Goal: Information Seeking & Learning: Learn about a topic

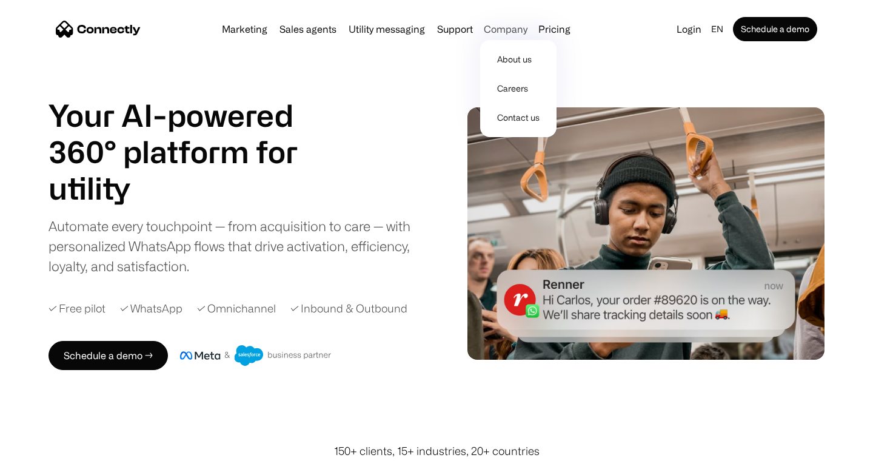
click at [494, 28] on div "Company" at bounding box center [506, 29] width 44 height 17
click at [512, 63] on link "About us" at bounding box center [518, 59] width 67 height 29
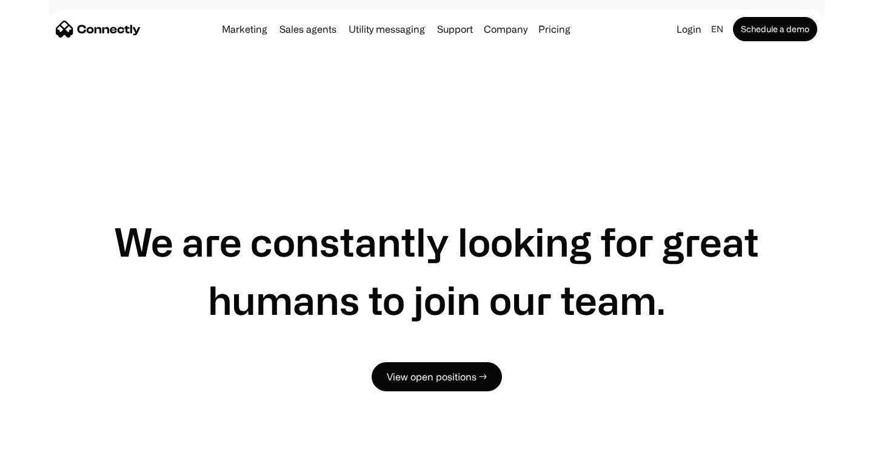
scroll to position [836, 0]
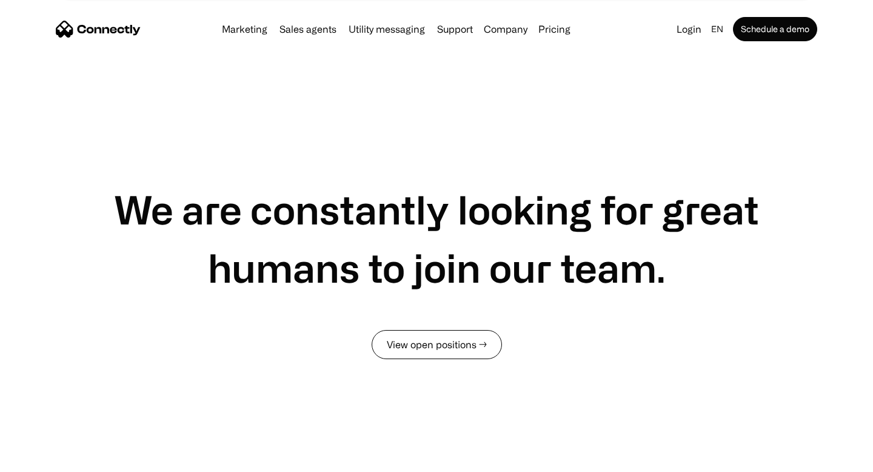
click at [454, 341] on link "View open positions →" at bounding box center [437, 344] width 130 height 29
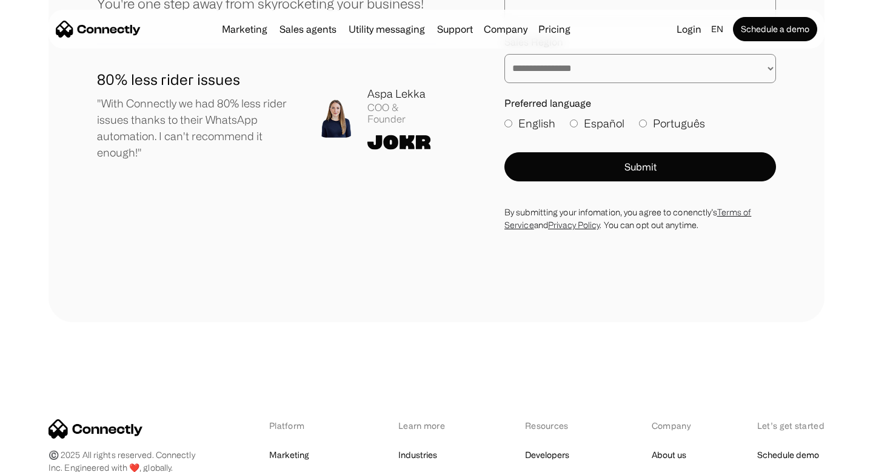
scroll to position [1852, 0]
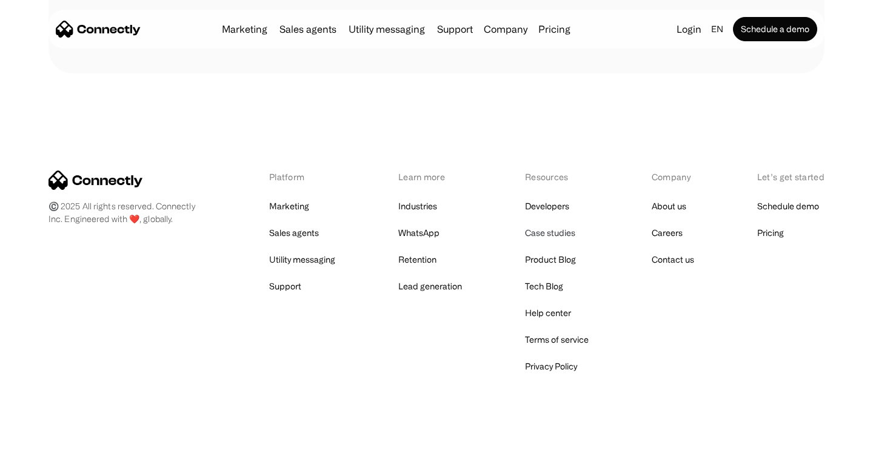
click at [555, 234] on link "Case studies" at bounding box center [550, 232] width 50 height 17
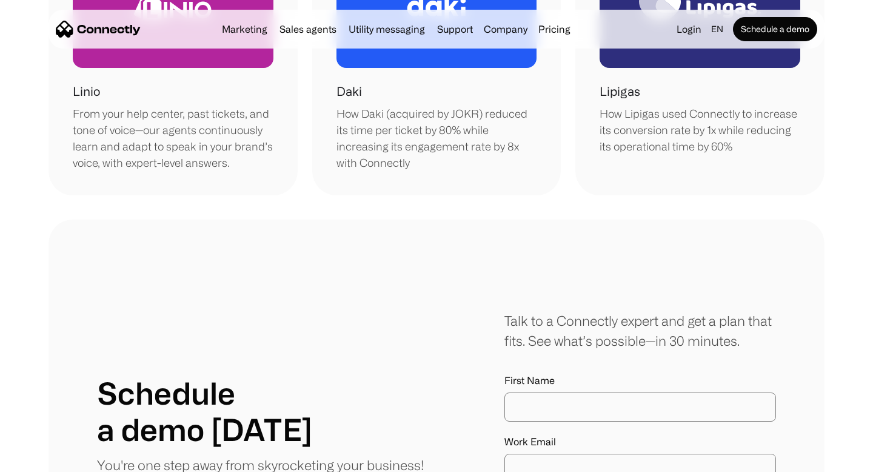
scroll to position [295, 0]
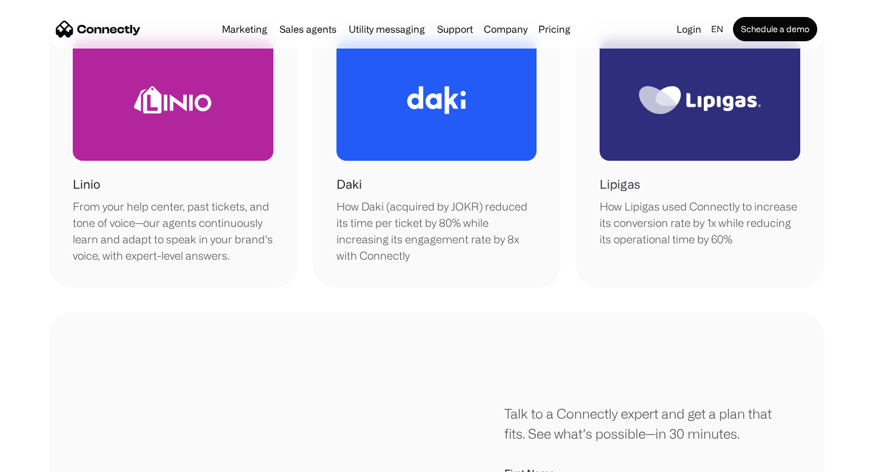
click at [621, 147] on div at bounding box center [700, 99] width 201 height 121
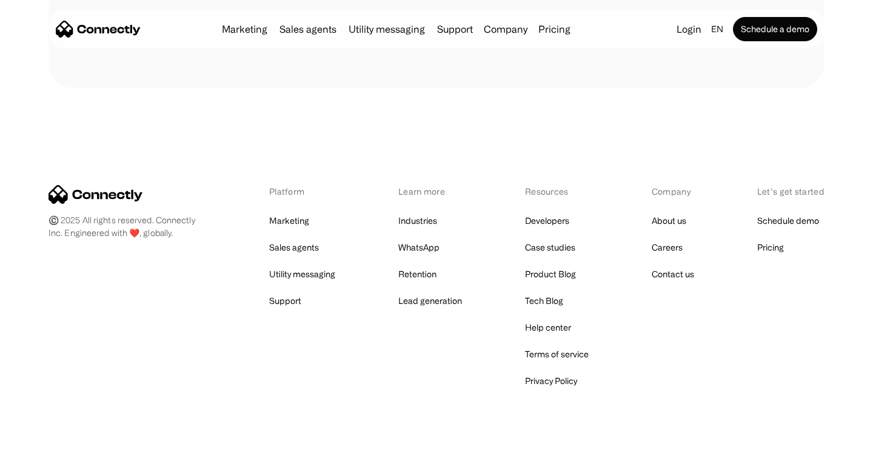
scroll to position [2406, 0]
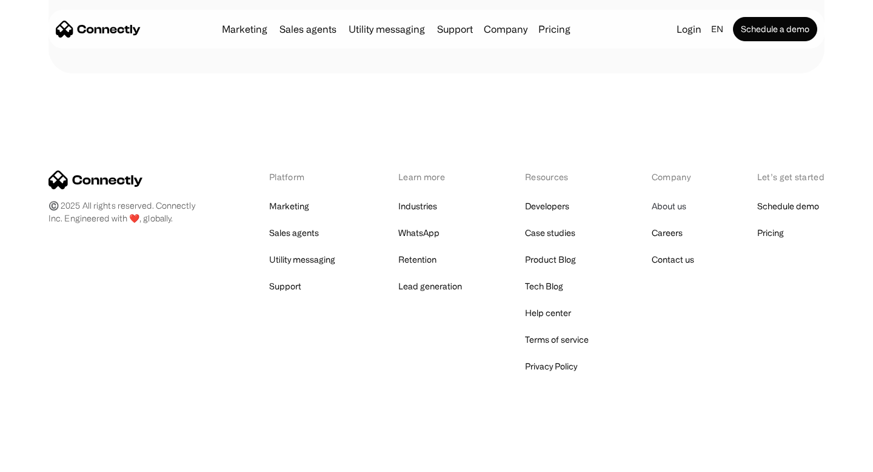
click at [667, 206] on link "About us" at bounding box center [669, 206] width 35 height 17
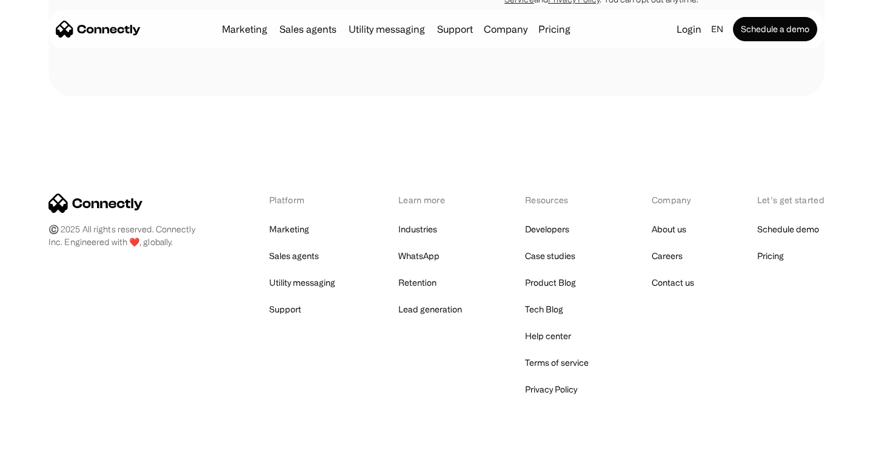
scroll to position [1852, 0]
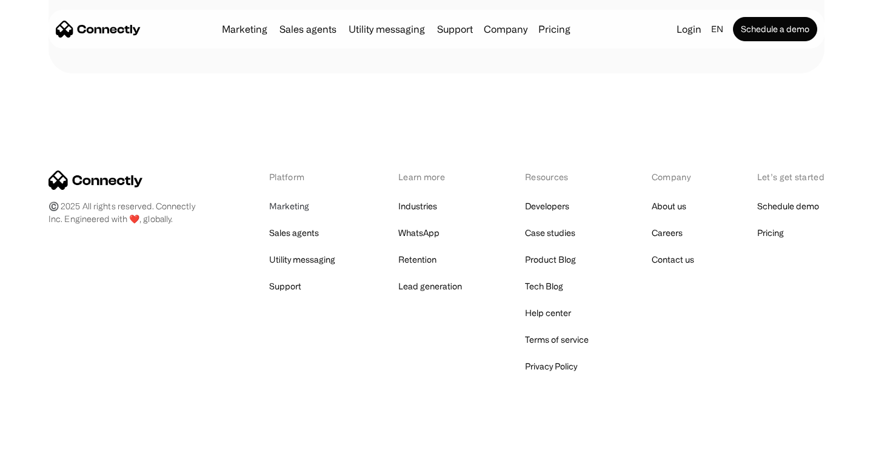
click at [292, 205] on link "Marketing" at bounding box center [289, 206] width 40 height 17
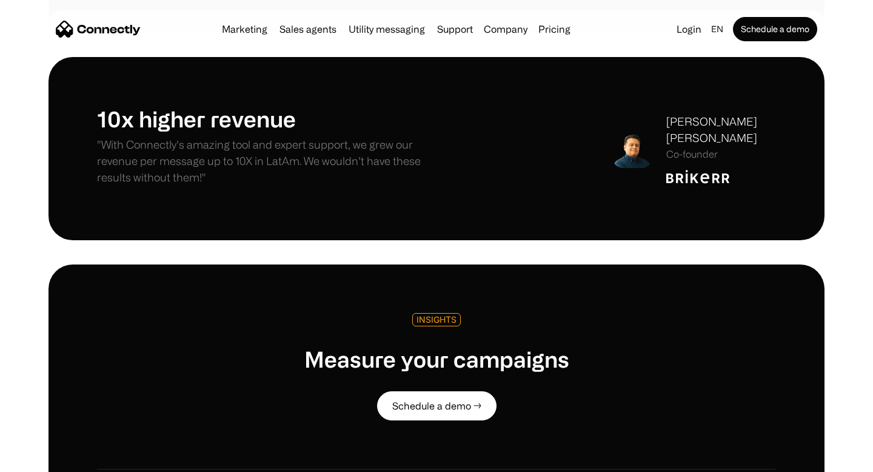
scroll to position [2554, 0]
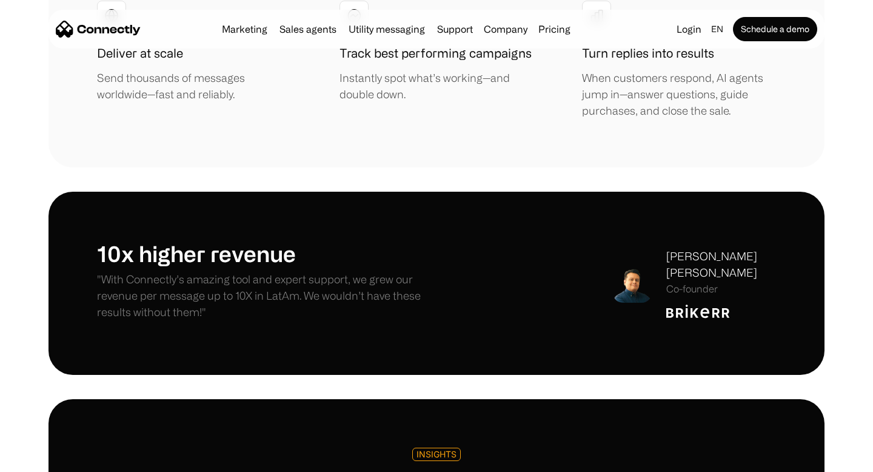
click at [411, 259] on h1 "10x higher revenue" at bounding box center [267, 253] width 340 height 26
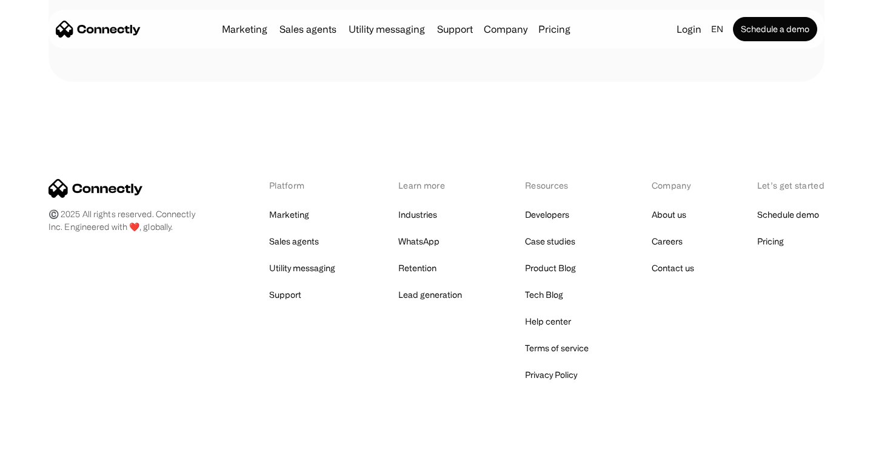
scroll to position [4389, 0]
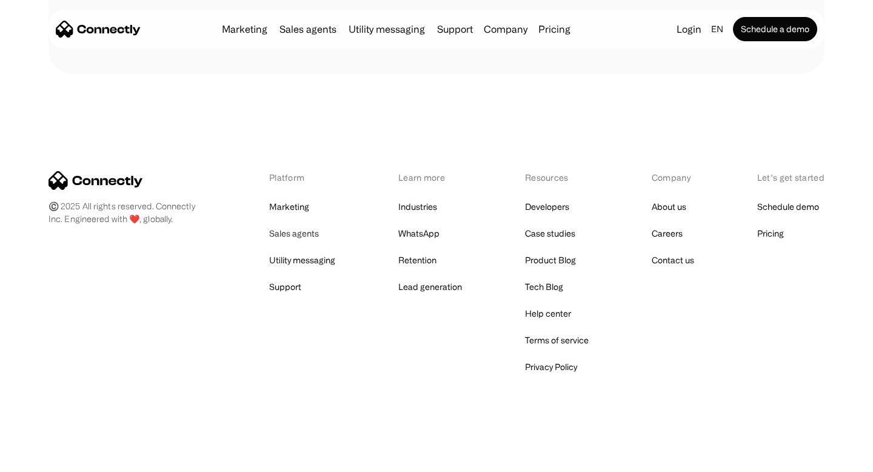
click at [311, 235] on link "Sales agents" at bounding box center [294, 233] width 50 height 17
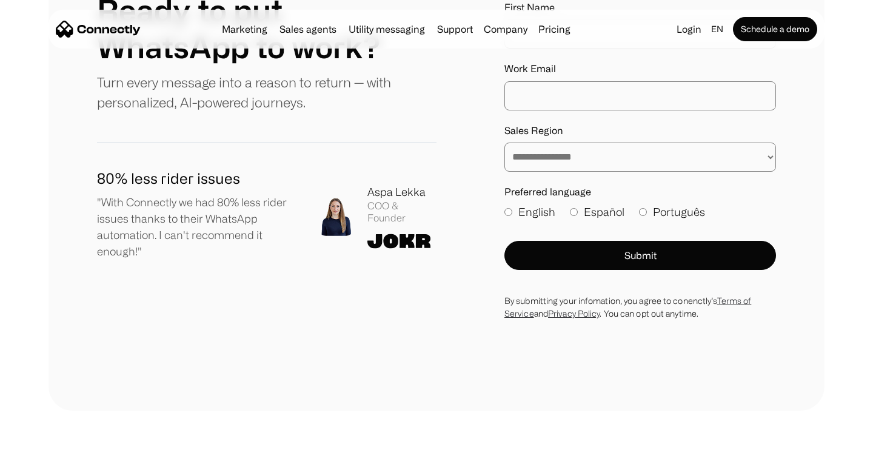
scroll to position [3322, 0]
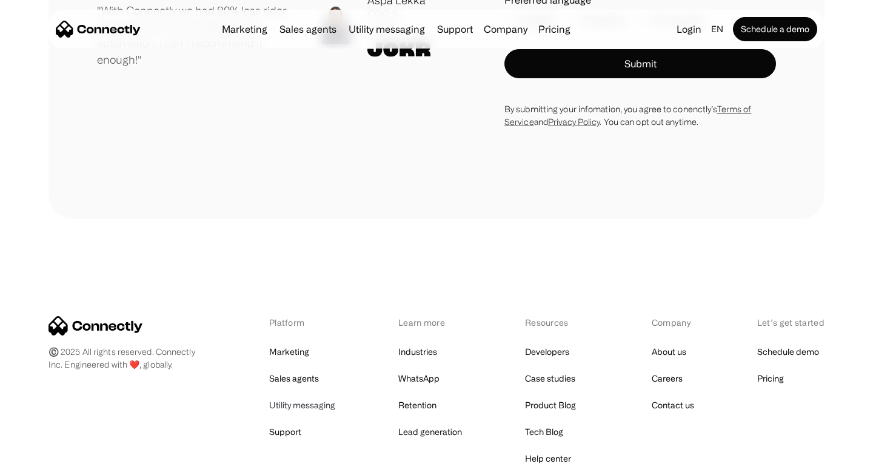
click at [307, 397] on link "Utility messaging" at bounding box center [302, 405] width 66 height 17
click at [295, 423] on link "Support" at bounding box center [285, 431] width 32 height 17
click at [420, 343] on link "Industries" at bounding box center [417, 351] width 39 height 17
click at [428, 370] on link "WhatsApp" at bounding box center [418, 378] width 41 height 17
